Goal: Task Accomplishment & Management: Manage account settings

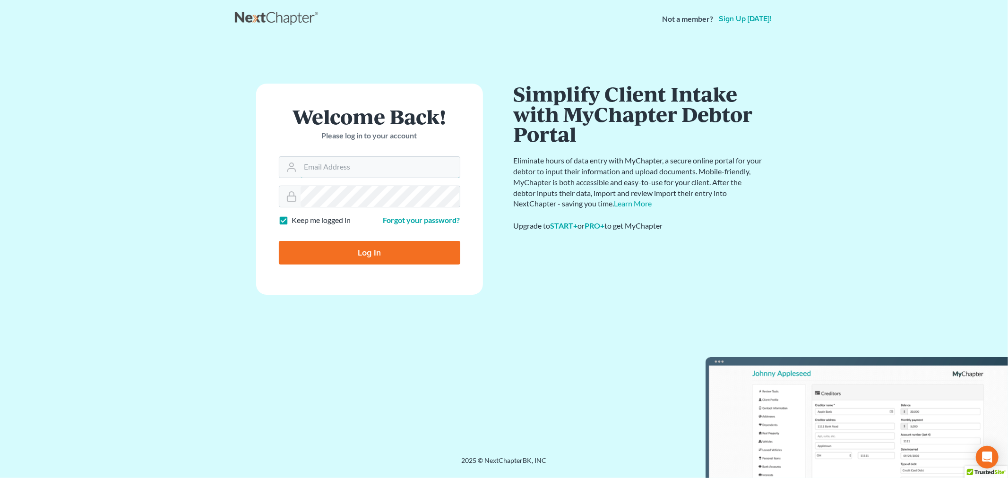
type input "[PERSON_NAME][EMAIL_ADDRESS][DOMAIN_NAME]"
click at [376, 244] on input "Log In" at bounding box center [369, 253] width 181 height 24
type input "Thinking..."
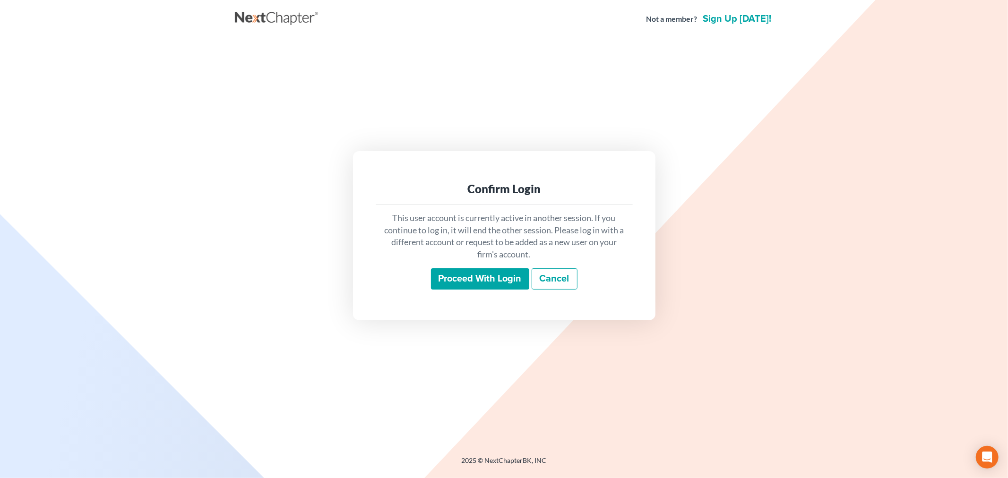
click at [494, 276] on input "Proceed with login" at bounding box center [480, 279] width 98 height 22
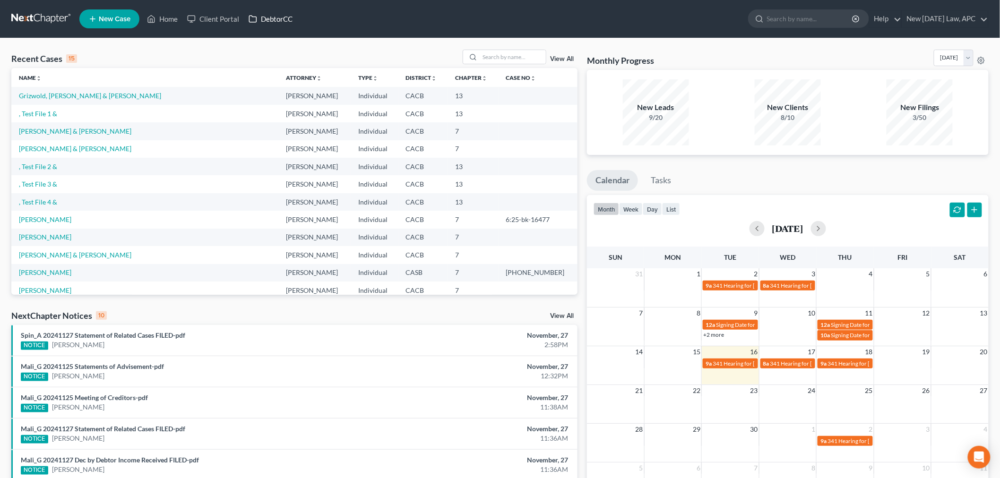
click at [264, 18] on link "DebtorCC" at bounding box center [270, 18] width 53 height 17
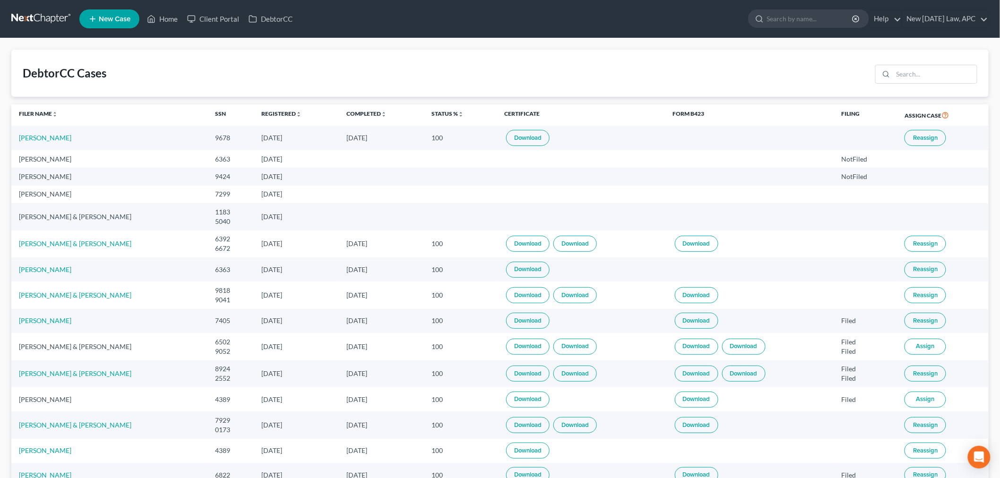
click at [550, 247] on link "Download" at bounding box center [527, 244] width 43 height 16
click at [598, 233] on td "Download Download" at bounding box center [581, 244] width 169 height 27
click at [594, 240] on link "Download" at bounding box center [574, 244] width 43 height 16
click at [74, 246] on link "[PERSON_NAME] & [PERSON_NAME]" at bounding box center [75, 244] width 112 height 8
select select "4"
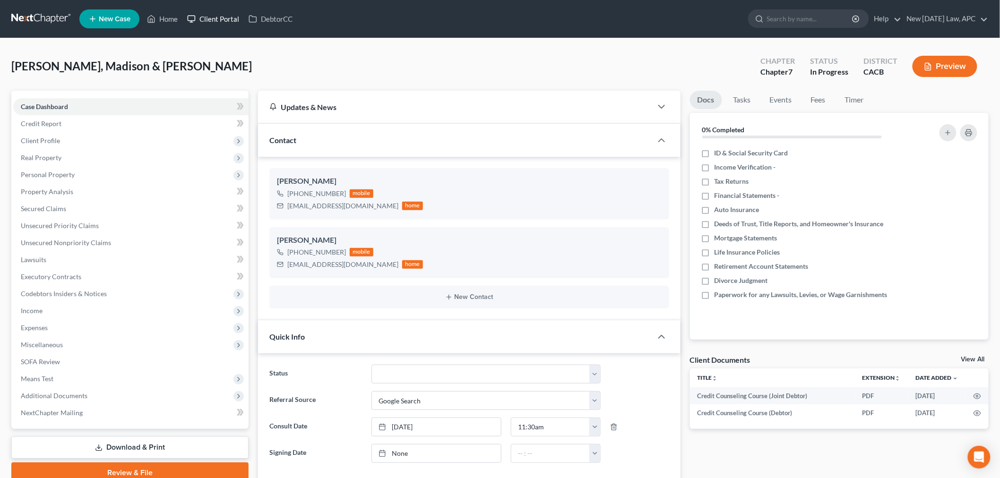
scroll to position [405, 0]
click at [60, 139] on span "Client Profile" at bounding box center [130, 140] width 235 height 17
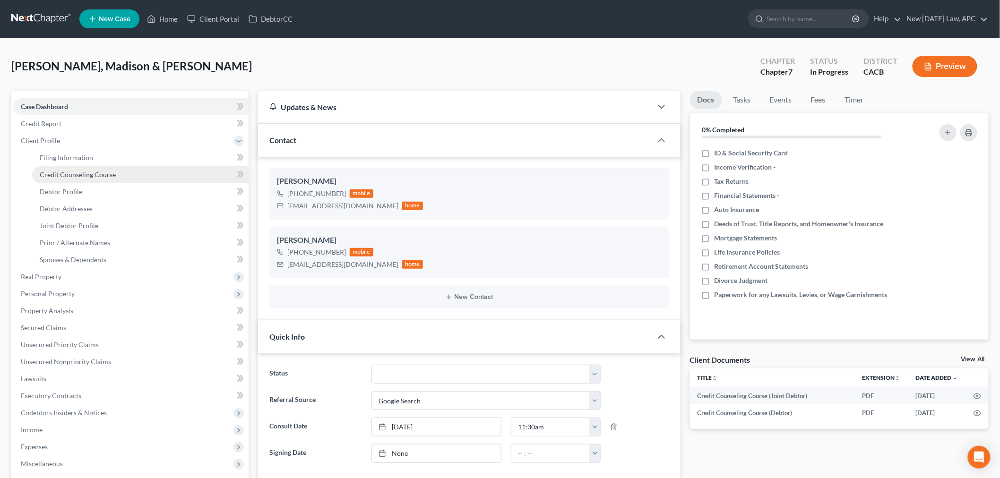
click at [87, 171] on span "Credit Counseling Course" at bounding box center [78, 175] width 76 height 8
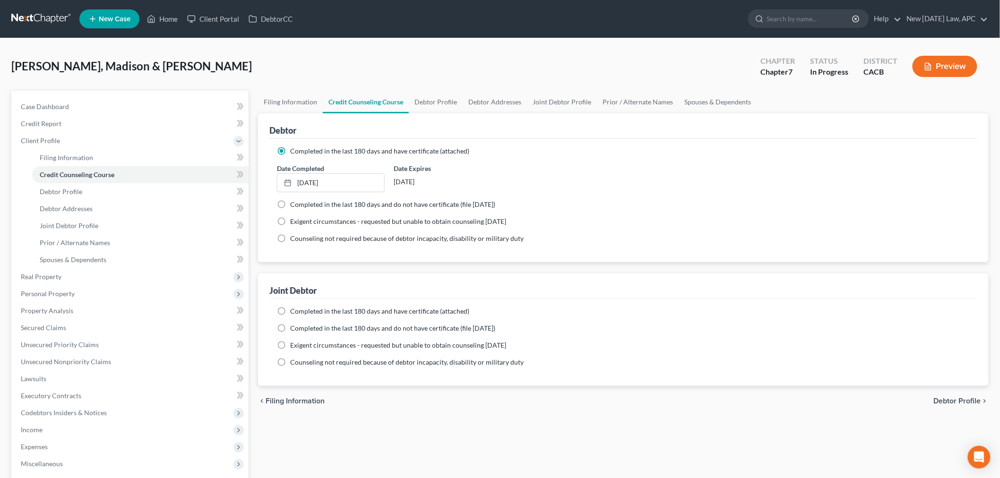
click at [290, 310] on label "Completed in the last 180 days and have certificate (attached)" at bounding box center [379, 311] width 179 height 9
click at [294, 310] on input "Completed in the last 180 days and have certificate (attached)" at bounding box center [297, 310] width 6 height 6
radio input "true"
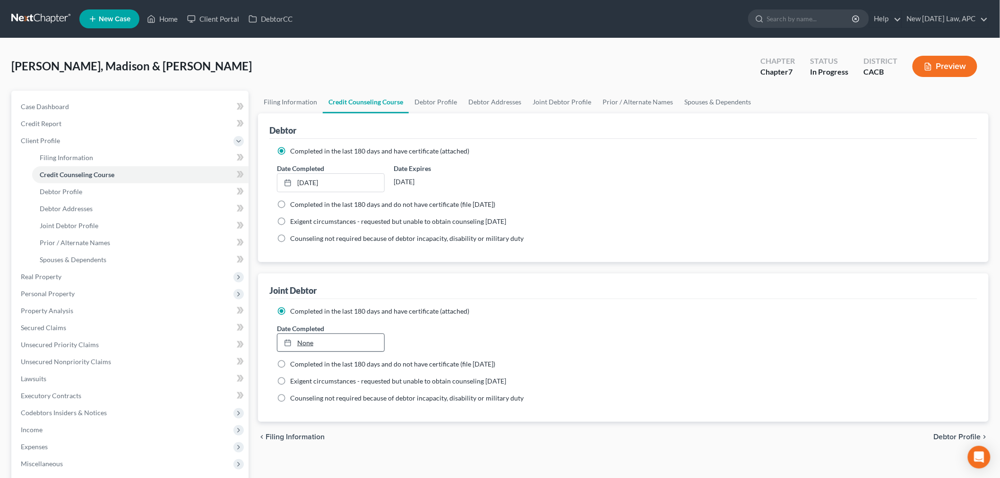
click at [313, 339] on link "None" at bounding box center [330, 343] width 107 height 18
type input "[DATE]"
click at [353, 437] on div "chevron_left Filing Information Debtor Profile chevron_right" at bounding box center [623, 437] width 731 height 30
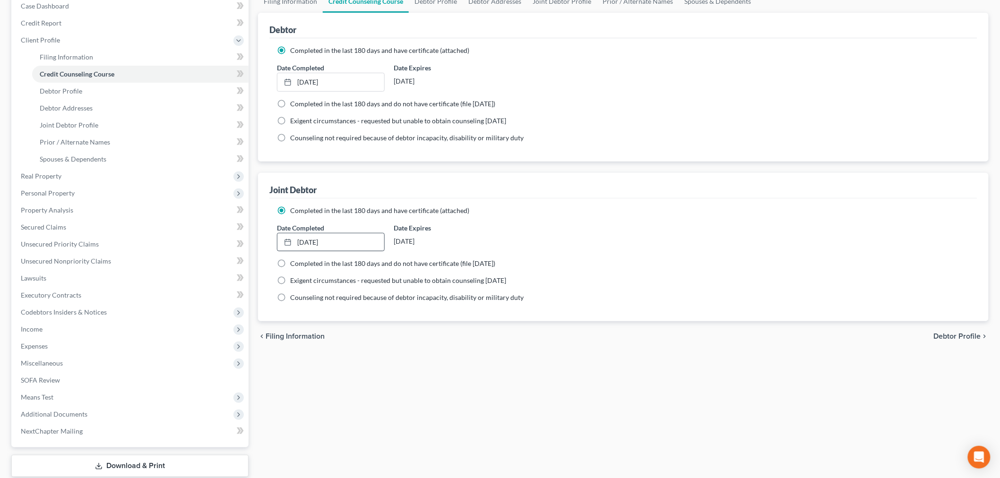
scroll to position [105, 0]
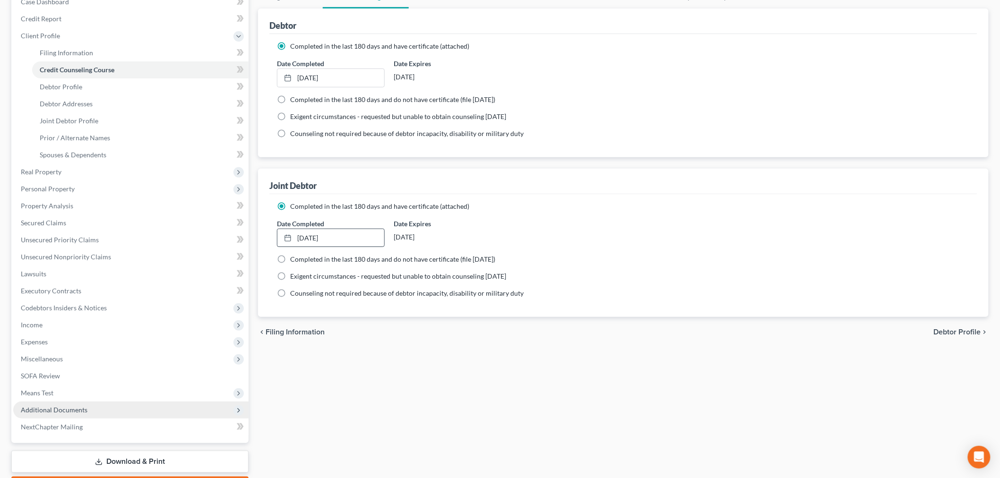
click at [123, 411] on span "Additional Documents" at bounding box center [130, 410] width 235 height 17
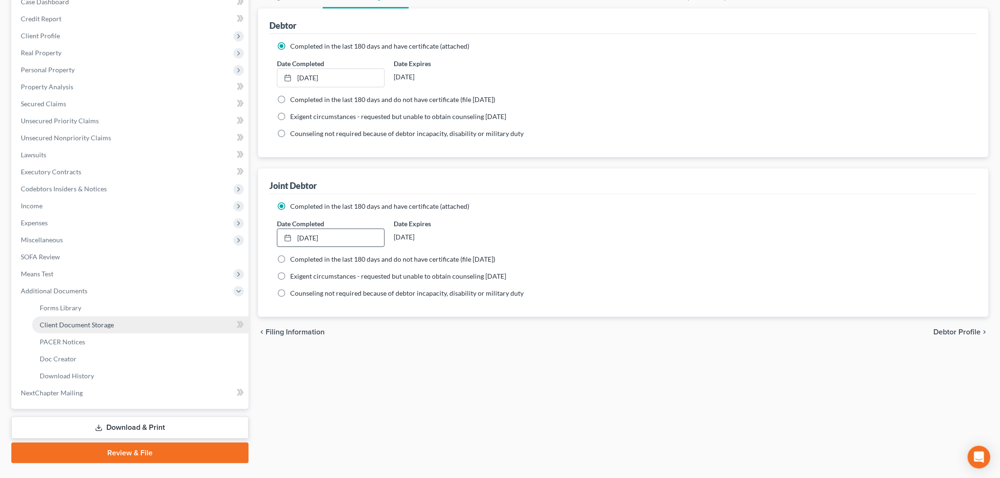
click at [107, 329] on link "Client Document Storage" at bounding box center [140, 325] width 216 height 17
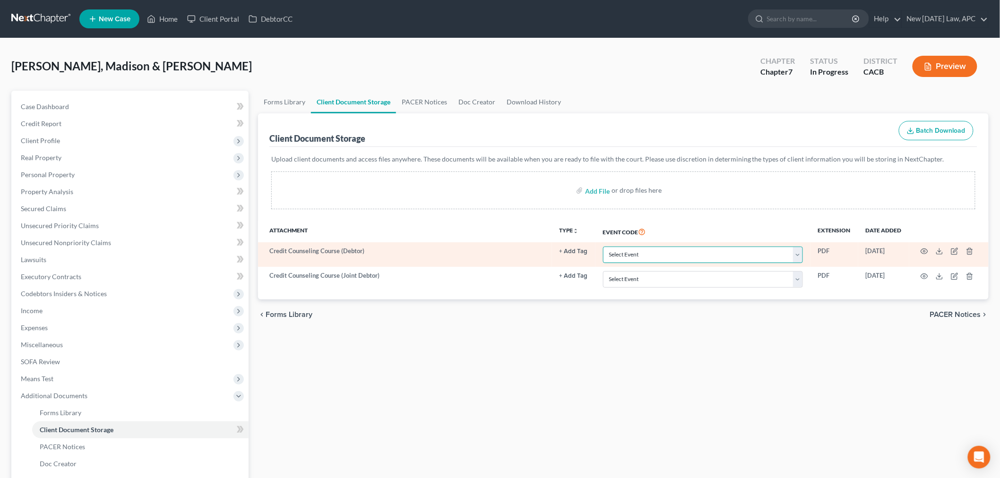
click at [660, 256] on select "Select Event Amended Chapter 11 Plan Amended Chapter 11 Small Business Plan Ame…" at bounding box center [703, 255] width 200 height 17
select select "10"
click at [603, 247] on select "Select Event Amended Chapter 11 Plan Amended Chapter 11 Small Business Plan Ame…" at bounding box center [703, 255] width 200 height 17
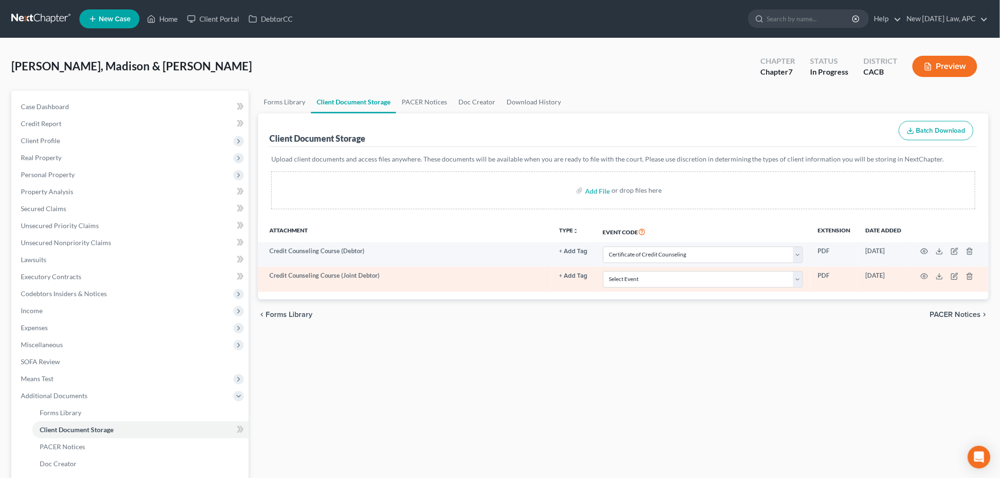
click at [637, 270] on td "Select Event Amended Chapter 11 Plan Amended Chapter 11 Small Business Plan Ame…" at bounding box center [702, 279] width 215 height 25
click at [630, 278] on select "Select Event Amended Chapter 11 Plan Amended Chapter 11 Small Business Plan Ame…" at bounding box center [703, 279] width 200 height 17
click at [603, 271] on select "Select Event Amended Chapter 11 Plan Amended Chapter 11 Small Business Plan Ame…" at bounding box center [703, 279] width 200 height 17
click at [643, 284] on select "Select Event Amended Chapter 11 Plan Amended Chapter 11 Small Business Plan Ame…" at bounding box center [703, 279] width 200 height 17
select select "10"
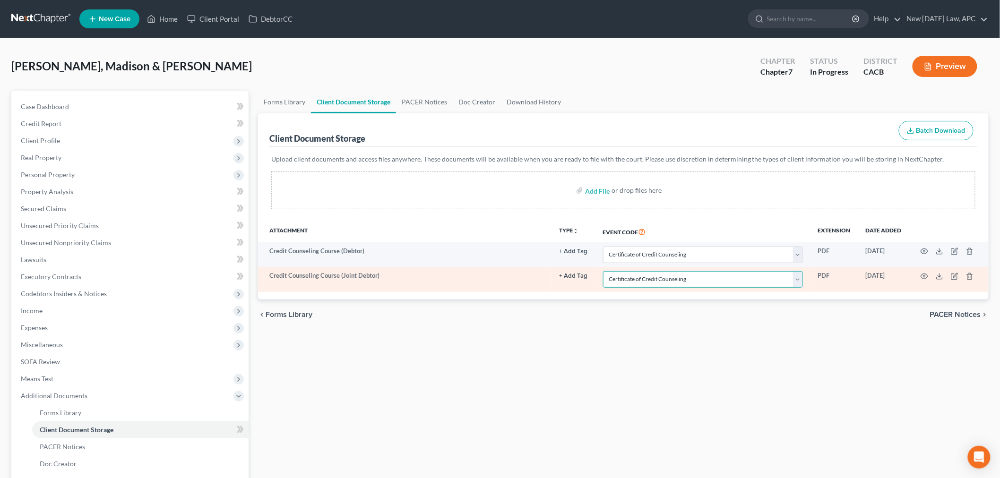
click at [603, 271] on select "Select Event Amended Chapter 11 Plan Amended Chapter 11 Small Business Plan Ame…" at bounding box center [703, 279] width 200 height 17
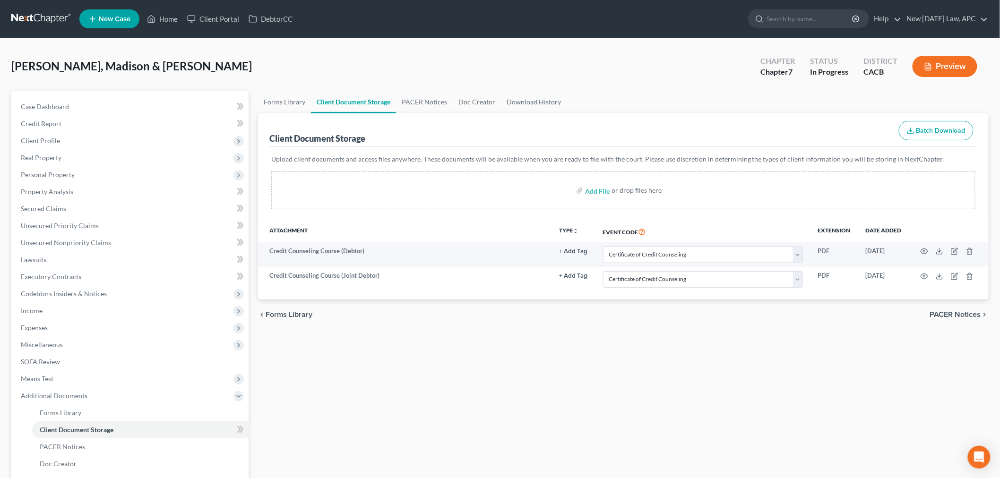
click at [539, 342] on div "Forms Library Client Document Storage PACER Notices Doc Creator Download Histor…" at bounding box center [623, 330] width 740 height 478
click at [51, 106] on span "Case Dashboard" at bounding box center [45, 107] width 48 height 8
select select "4"
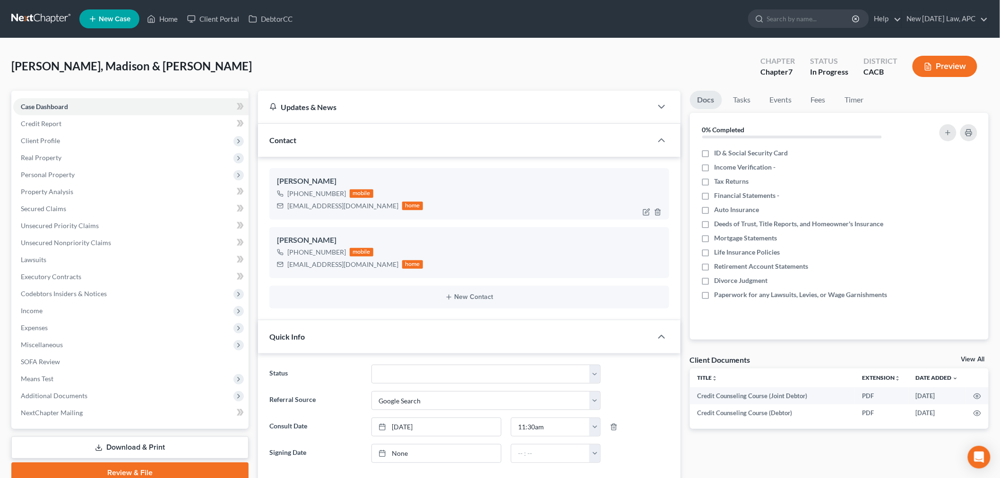
scroll to position [405, 0]
